Goal: Obtain resource: Obtain resource

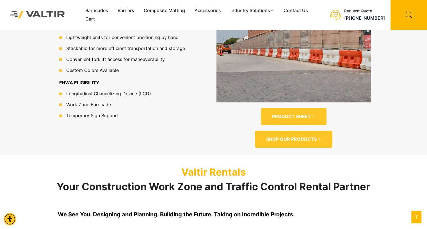
scroll to position [414, 0]
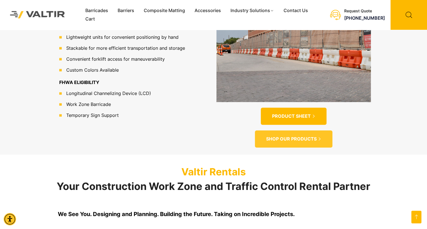
click at [287, 113] on span "PRODUCT SHEET" at bounding box center [291, 116] width 39 height 6
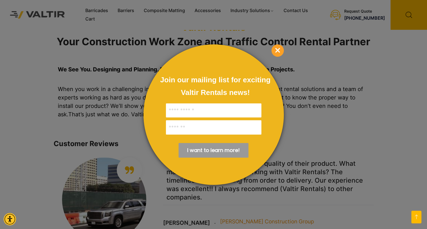
scroll to position [558, 0]
click at [283, 53] on span "×" at bounding box center [278, 50] width 12 height 12
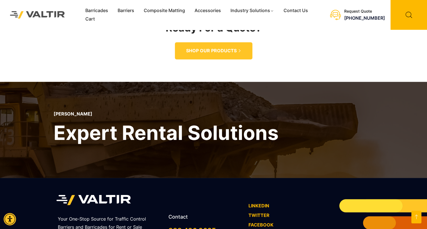
scroll to position [870, 0]
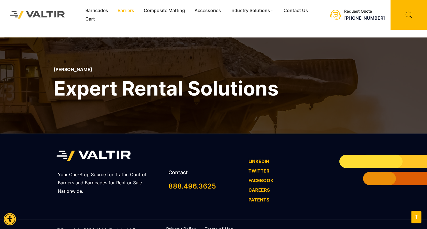
click at [119, 11] on link "Barriers" at bounding box center [126, 10] width 26 height 8
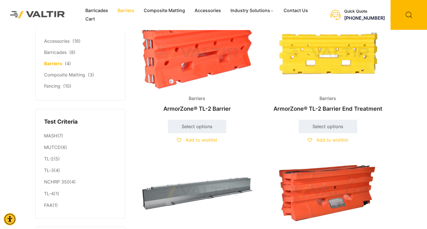
scroll to position [37, 0]
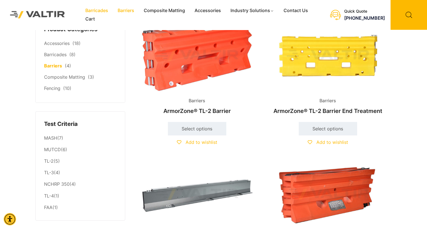
click at [102, 13] on link "Barricades" at bounding box center [97, 10] width 32 height 8
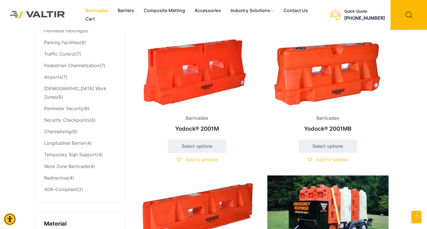
scroll to position [297, 0]
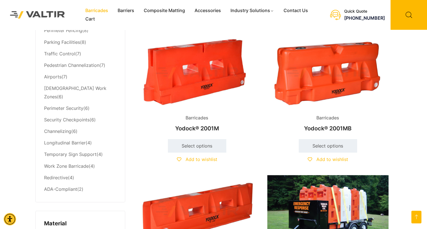
click at [312, 72] on img at bounding box center [327, 73] width 121 height 73
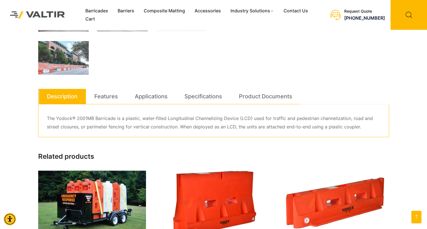
scroll to position [253, 0]
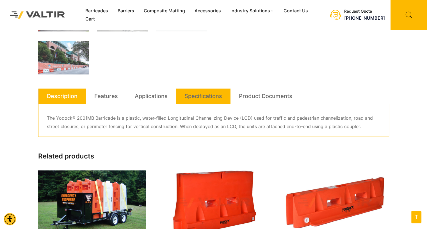
click at [218, 103] on link "Specifications" at bounding box center [204, 96] width 38 height 15
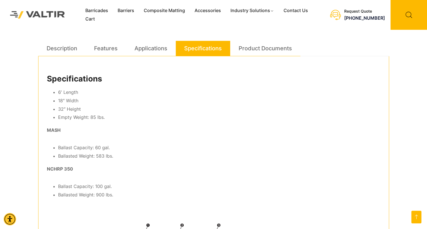
scroll to position [301, 0]
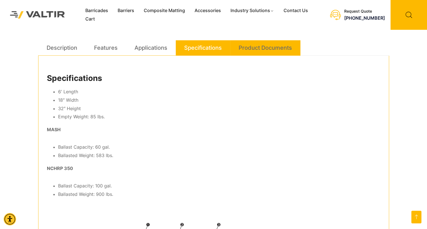
click at [267, 46] on link "Product Documents" at bounding box center [265, 47] width 53 height 15
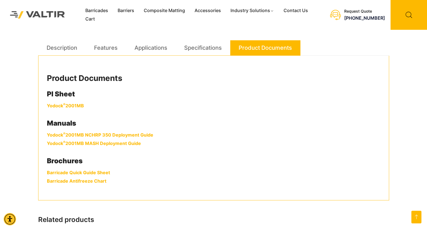
click at [66, 106] on link "Yodock ® 2001MB" at bounding box center [65, 106] width 37 height 6
